Goal: Transaction & Acquisition: Book appointment/travel/reservation

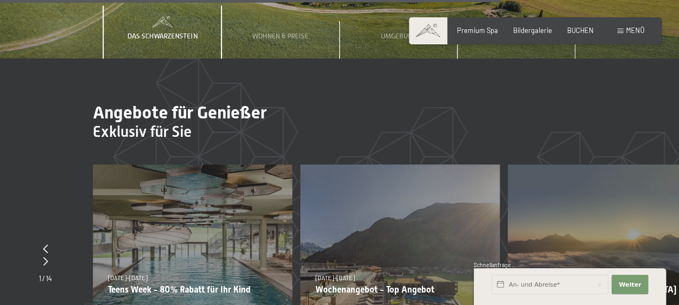
scroll to position [2971, 0]
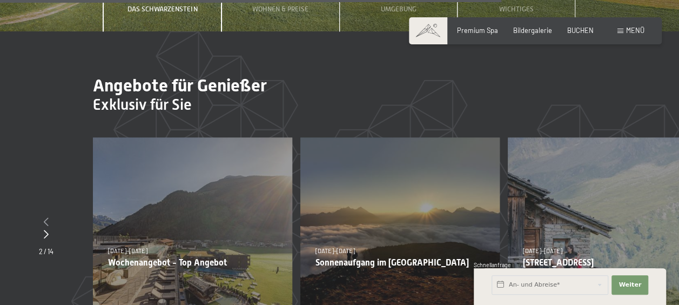
click at [47, 217] on icon at bounding box center [46, 221] width 5 height 9
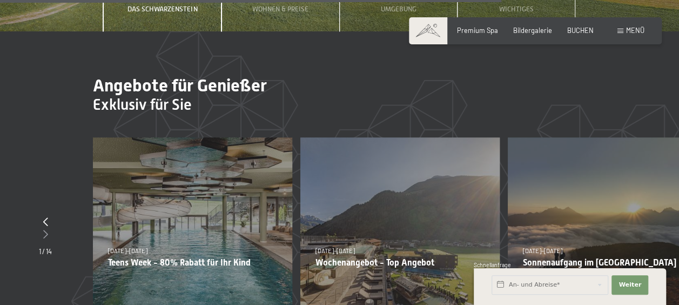
click at [45, 229] on icon at bounding box center [45, 233] width 5 height 9
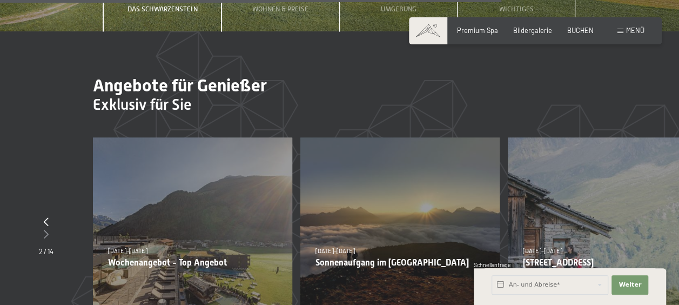
click at [45, 229] on icon at bounding box center [46, 233] width 5 height 9
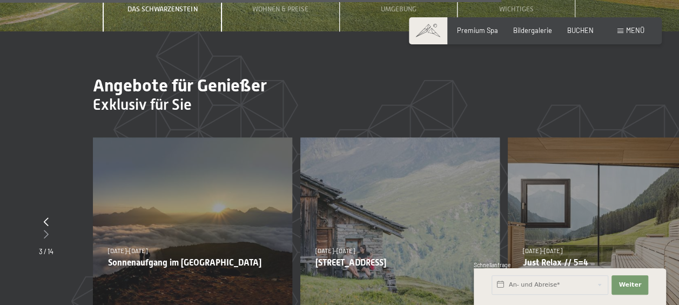
click at [45, 229] on icon at bounding box center [46, 233] width 5 height 9
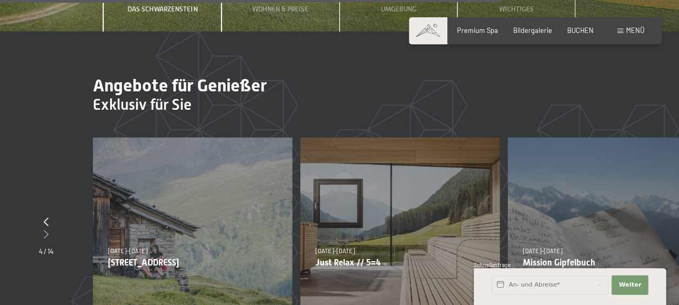
click at [45, 229] on icon at bounding box center [46, 233] width 5 height 9
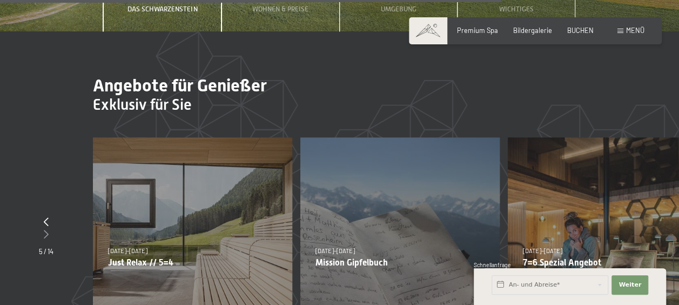
click at [45, 229] on icon at bounding box center [46, 233] width 5 height 9
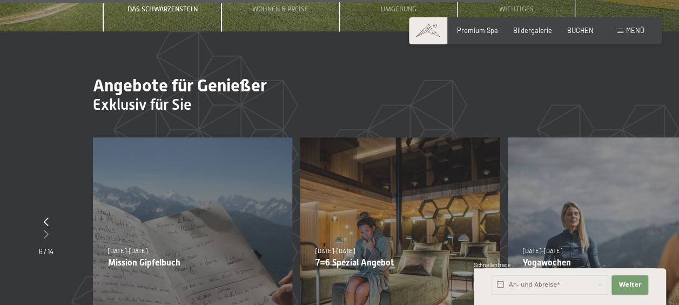
click at [45, 229] on icon at bounding box center [46, 233] width 5 height 9
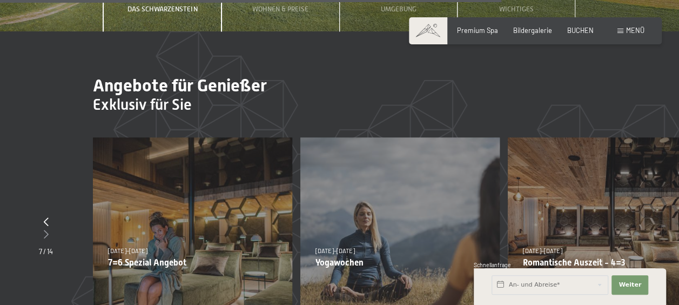
click at [45, 229] on icon at bounding box center [46, 233] width 5 height 9
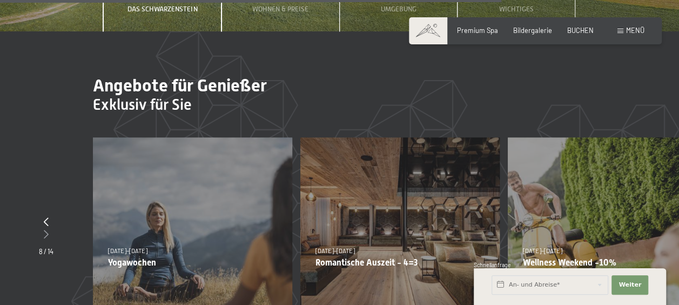
click at [45, 229] on icon at bounding box center [46, 233] width 5 height 9
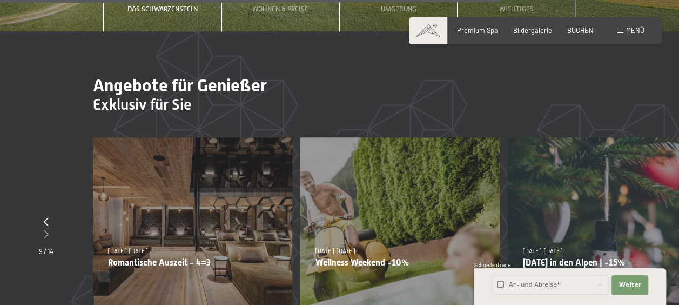
click at [45, 229] on icon at bounding box center [46, 233] width 5 height 9
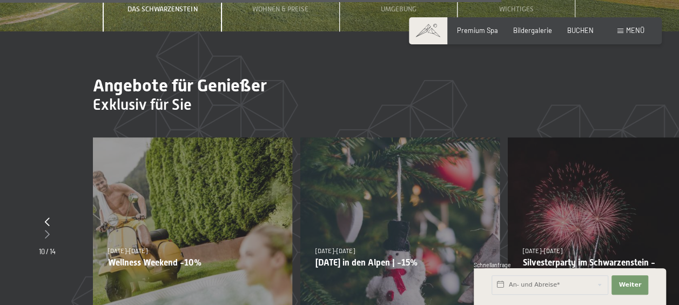
click at [45, 229] on icon at bounding box center [47, 233] width 5 height 9
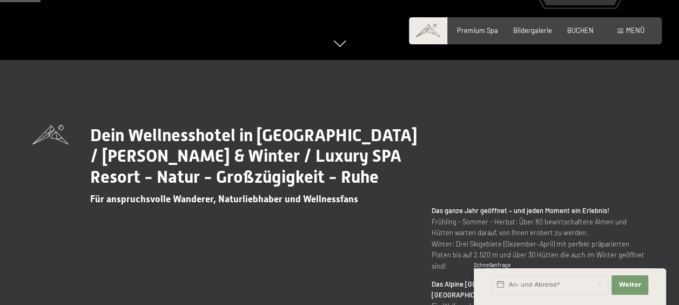
scroll to position [0, 0]
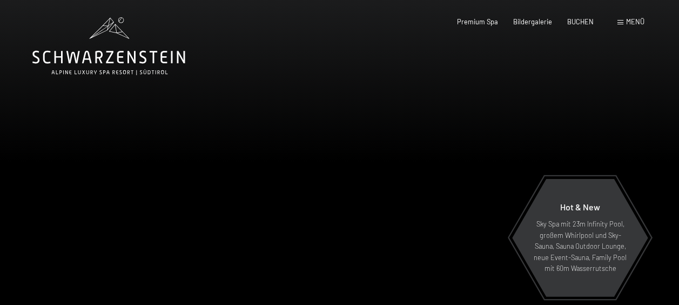
click at [624, 25] on div "Menü" at bounding box center [631, 22] width 27 height 10
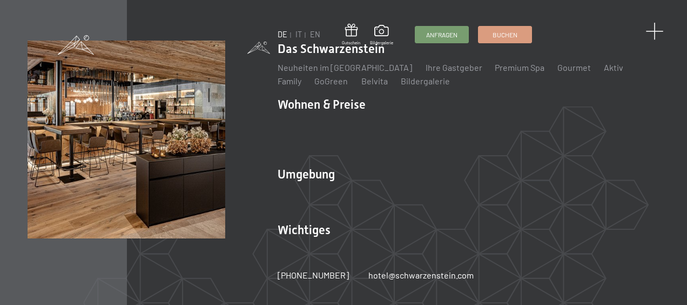
click at [655, 32] on span at bounding box center [655, 32] width 18 height 18
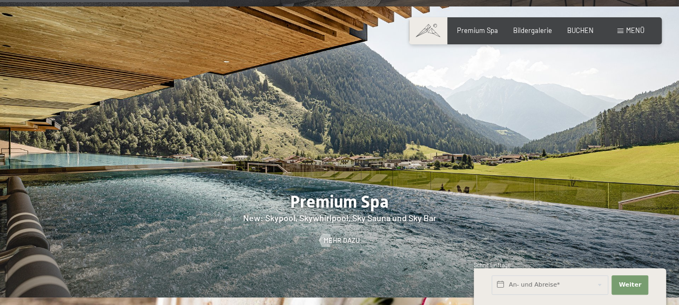
scroll to position [1135, 0]
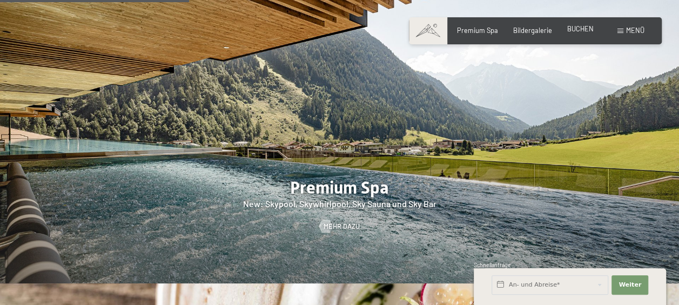
click at [583, 30] on span "BUCHEN" at bounding box center [580, 28] width 26 height 9
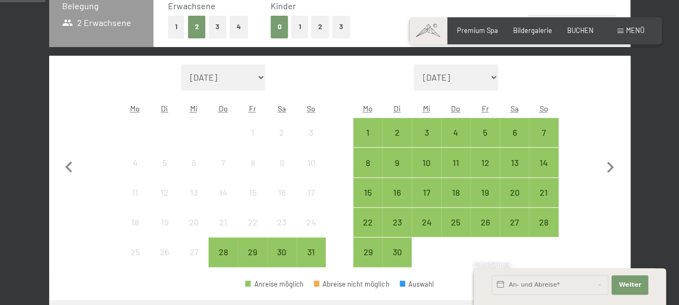
scroll to position [270, 0]
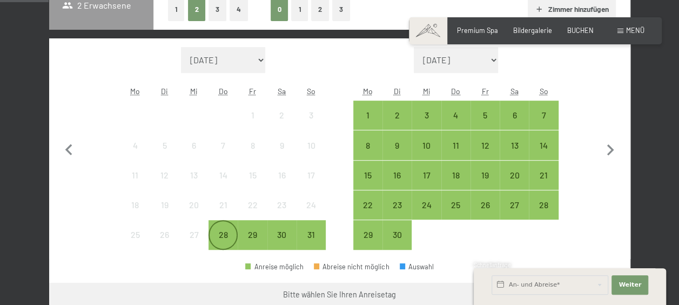
click at [222, 241] on div "28" at bounding box center [223, 243] width 27 height 27
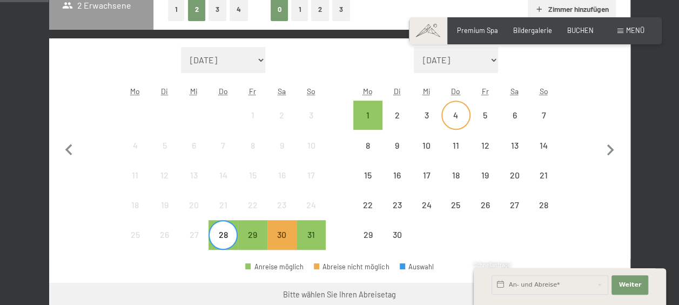
click at [456, 114] on div "4" at bounding box center [455, 124] width 27 height 27
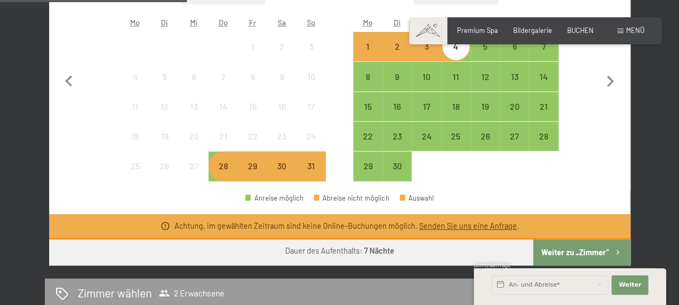
scroll to position [324, 0]
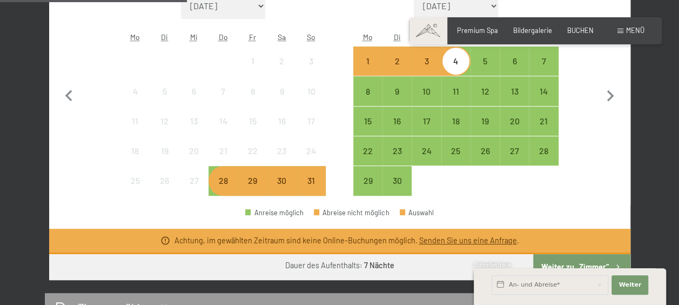
click at [347, 122] on div "Monat/Jahr August 2025 September 2025 Oktober 2025 November 2025 Dezember 2025 …" at bounding box center [339, 94] width 546 height 203
click at [442, 113] on div "18" at bounding box center [455, 120] width 29 height 29
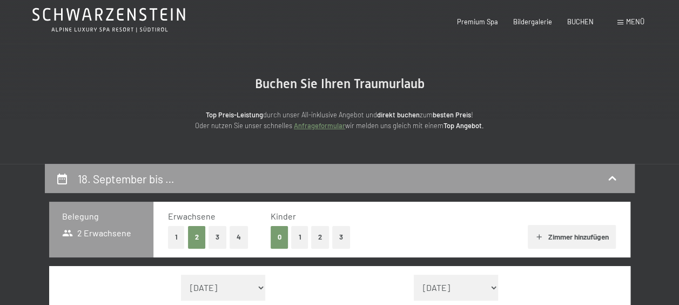
scroll to position [0, 0]
